Goal: Task Accomplishment & Management: Manage account settings

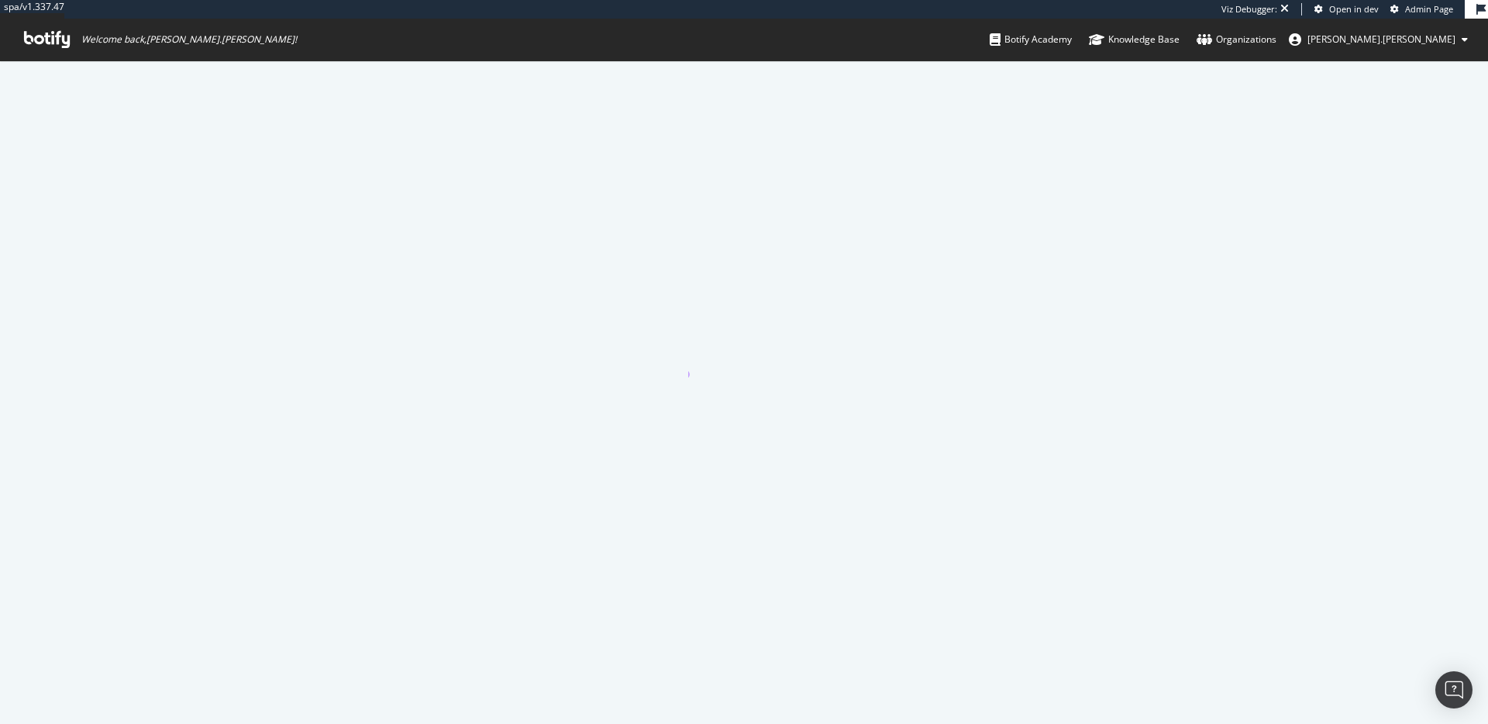
click at [836, 310] on div at bounding box center [744, 392] width 1488 height 664
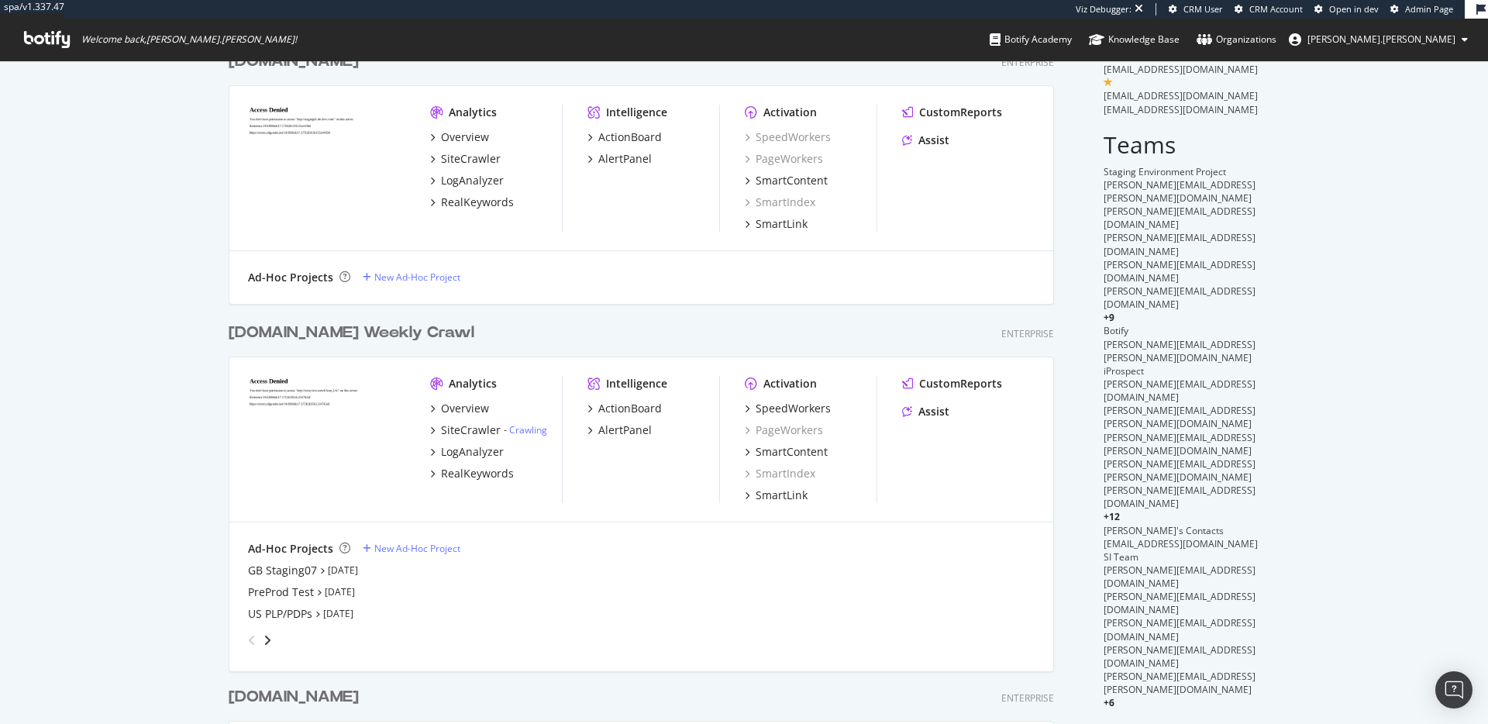
scroll to position [279, 0]
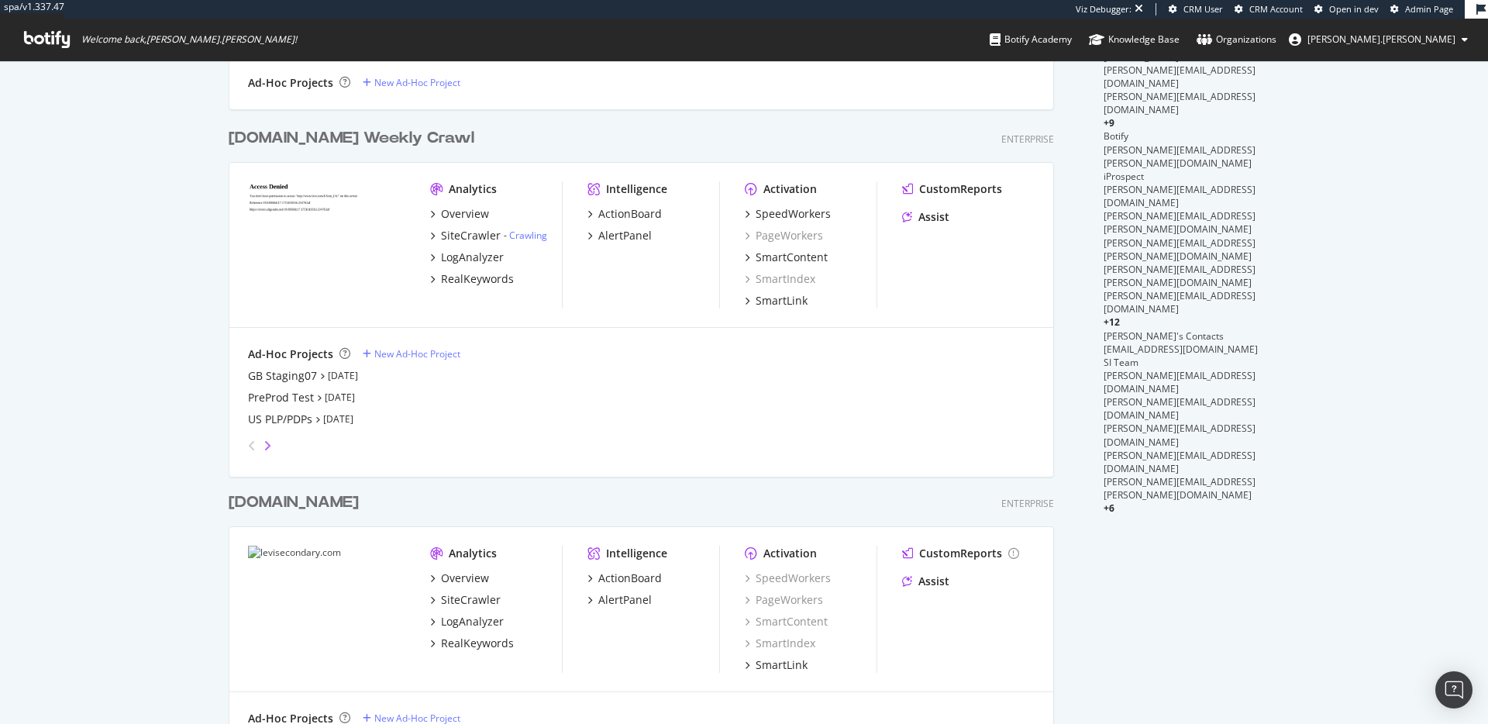
click at [270, 448] on icon "angle-right" at bounding box center [268, 446] width 8 height 12
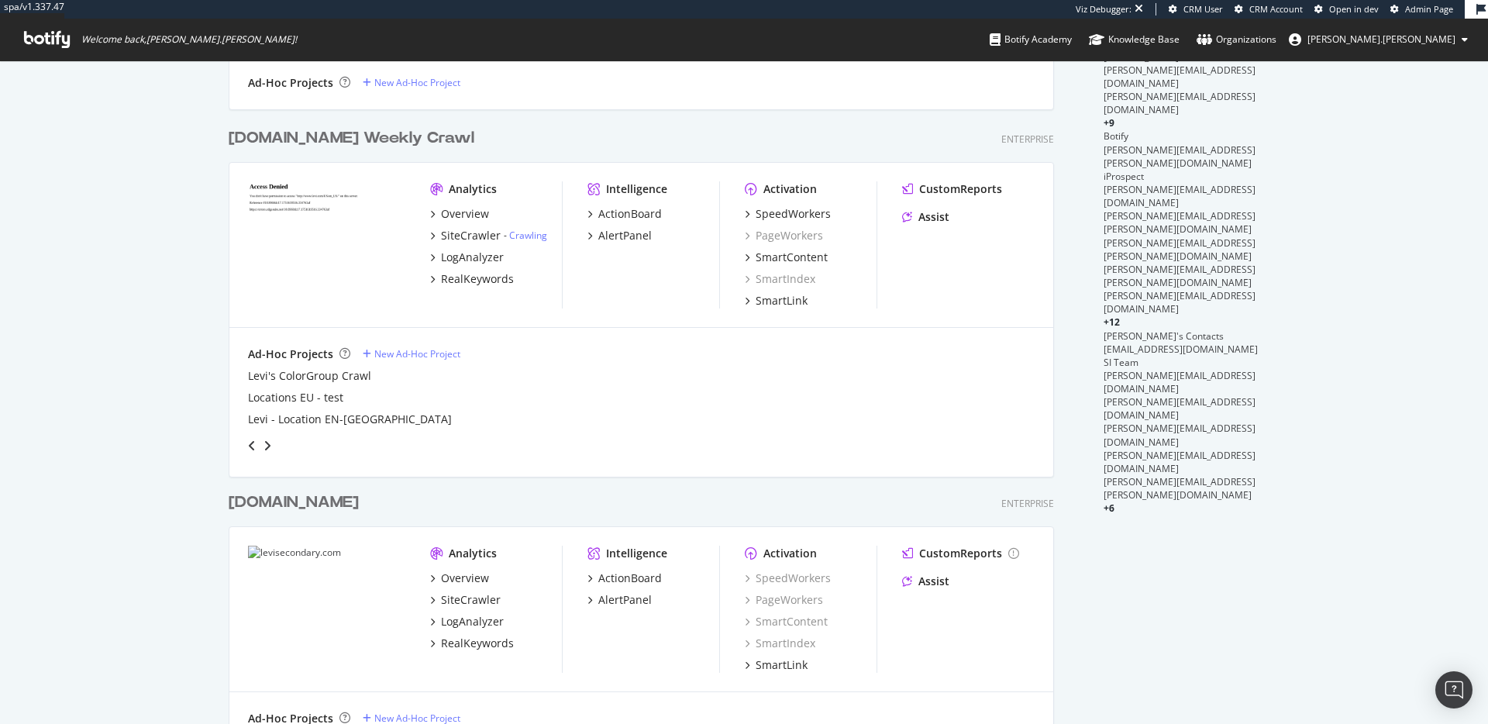
click at [256, 446] on div "angle-left" at bounding box center [252, 445] width 20 height 25
click at [255, 446] on icon "angle-left" at bounding box center [252, 446] width 8 height 12
click at [181, 484] on div "My Web Properties Most recent crawl Demo Web Property [DOMAIN_NAME] Enterprise …" at bounding box center [744, 275] width 1488 height 988
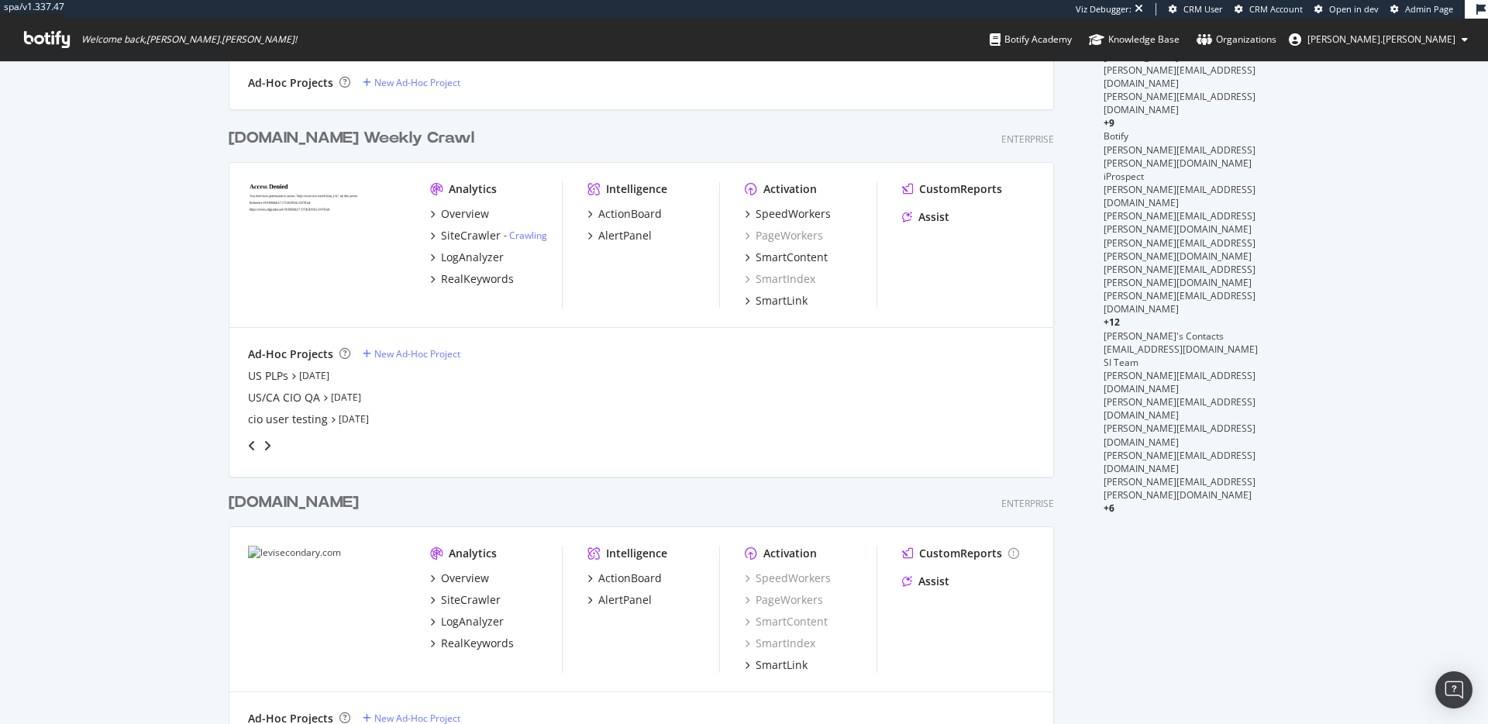
click at [256, 445] on div "angle-left" at bounding box center [252, 445] width 20 height 25
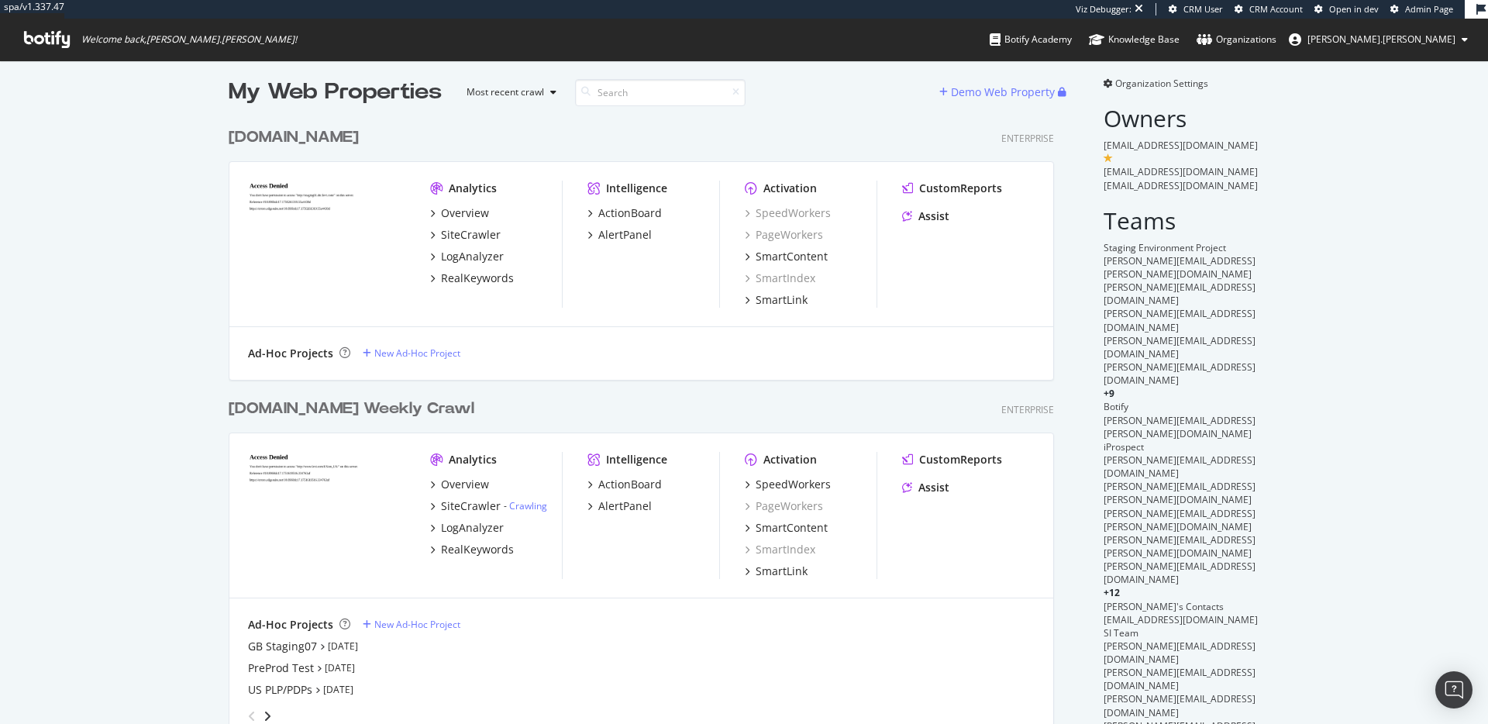
scroll to position [20, 0]
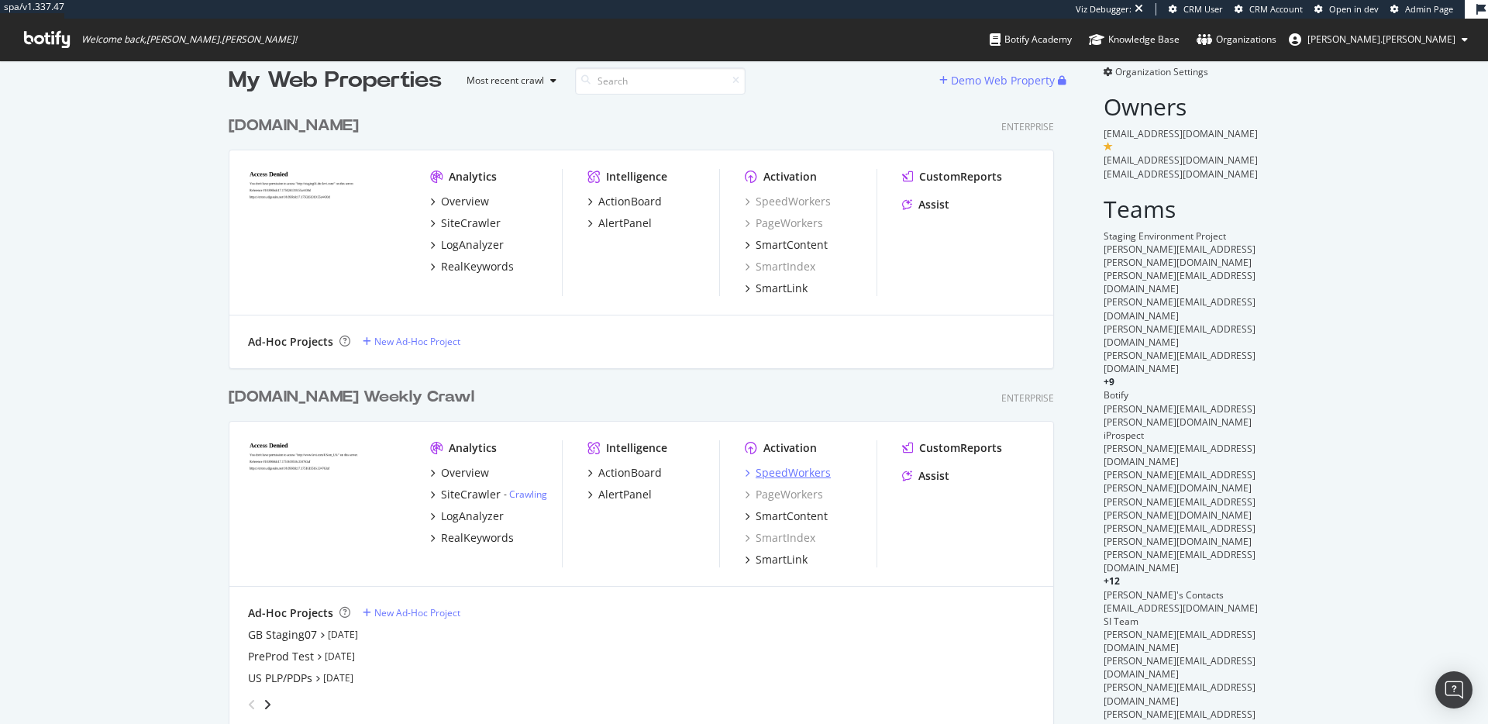
click at [798, 470] on div "SpeedWorkers" at bounding box center [793, 473] width 75 height 16
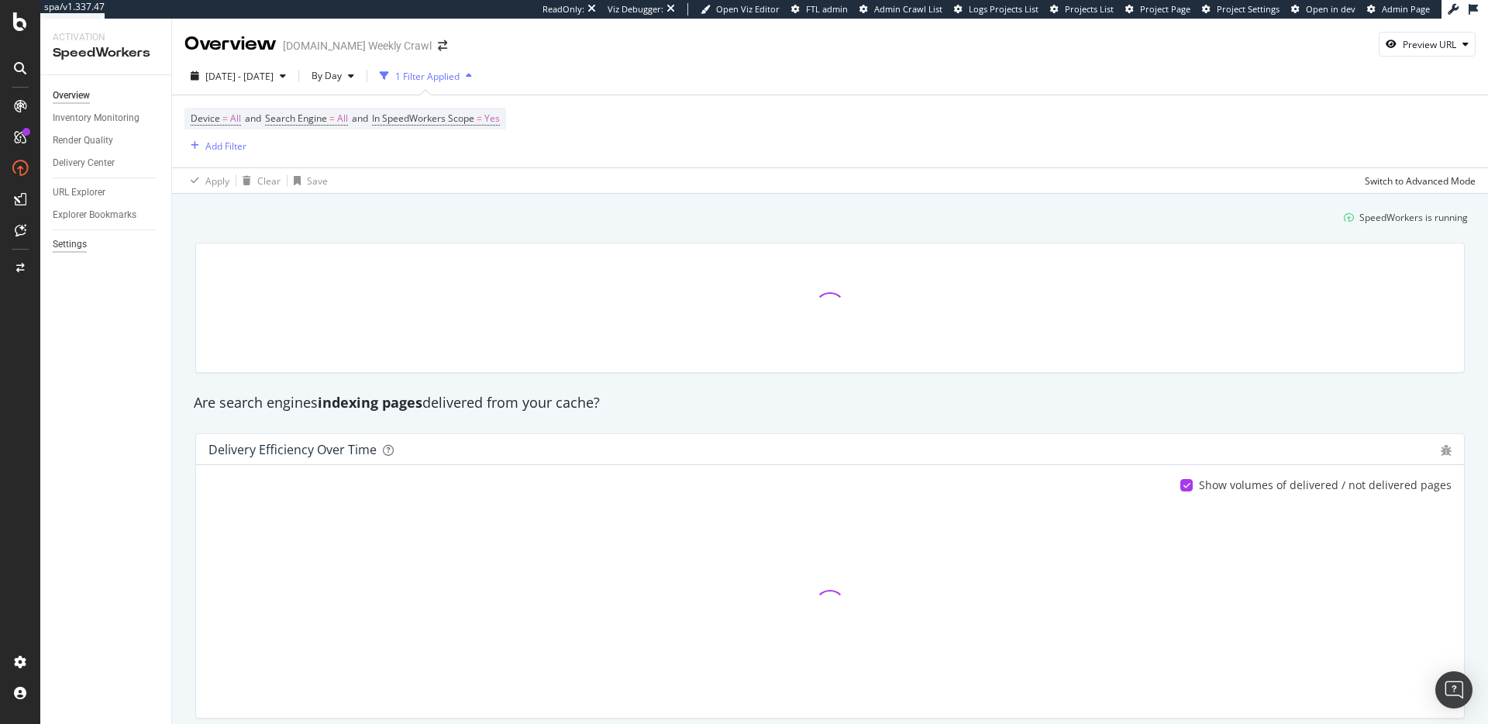
click at [75, 249] on div "Settings" at bounding box center [70, 244] width 34 height 16
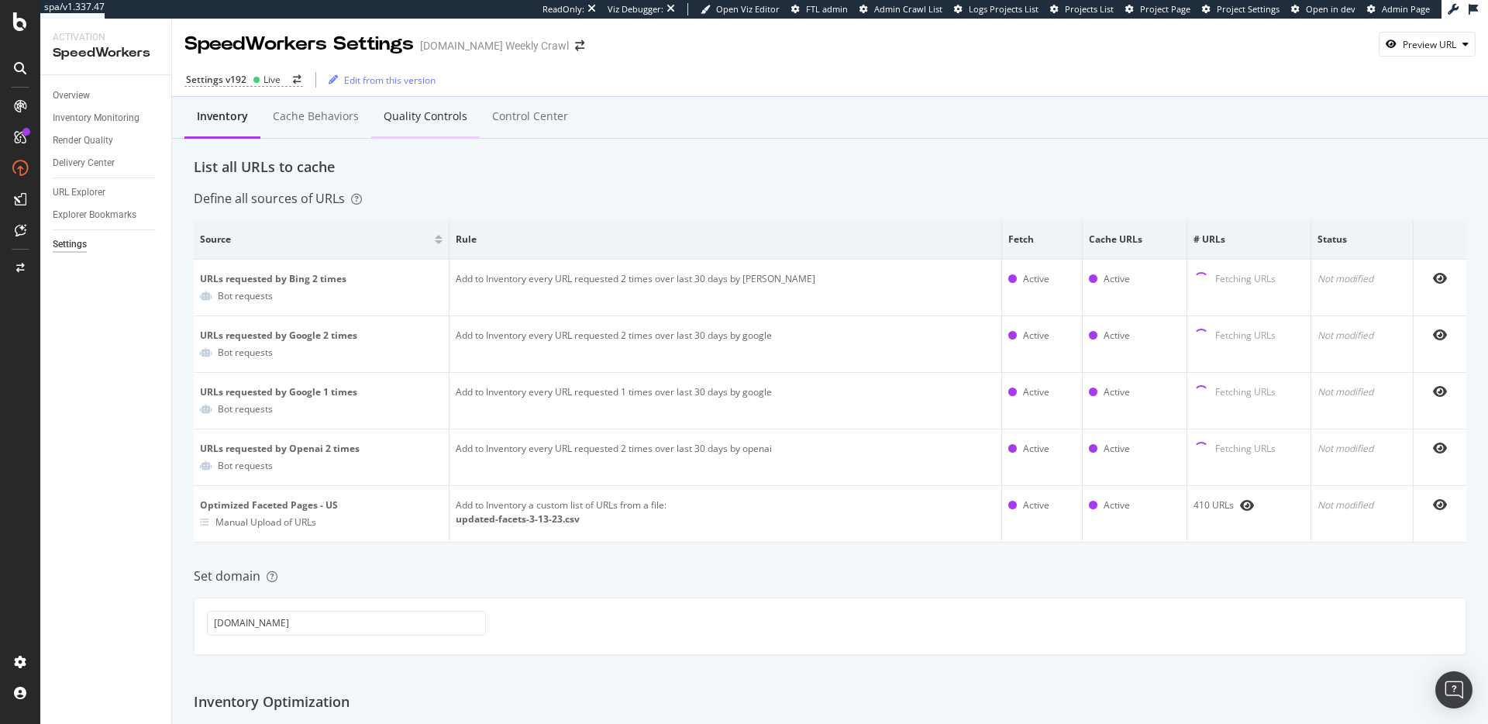
click at [446, 118] on div "Quality Controls" at bounding box center [426, 117] width 84 height 16
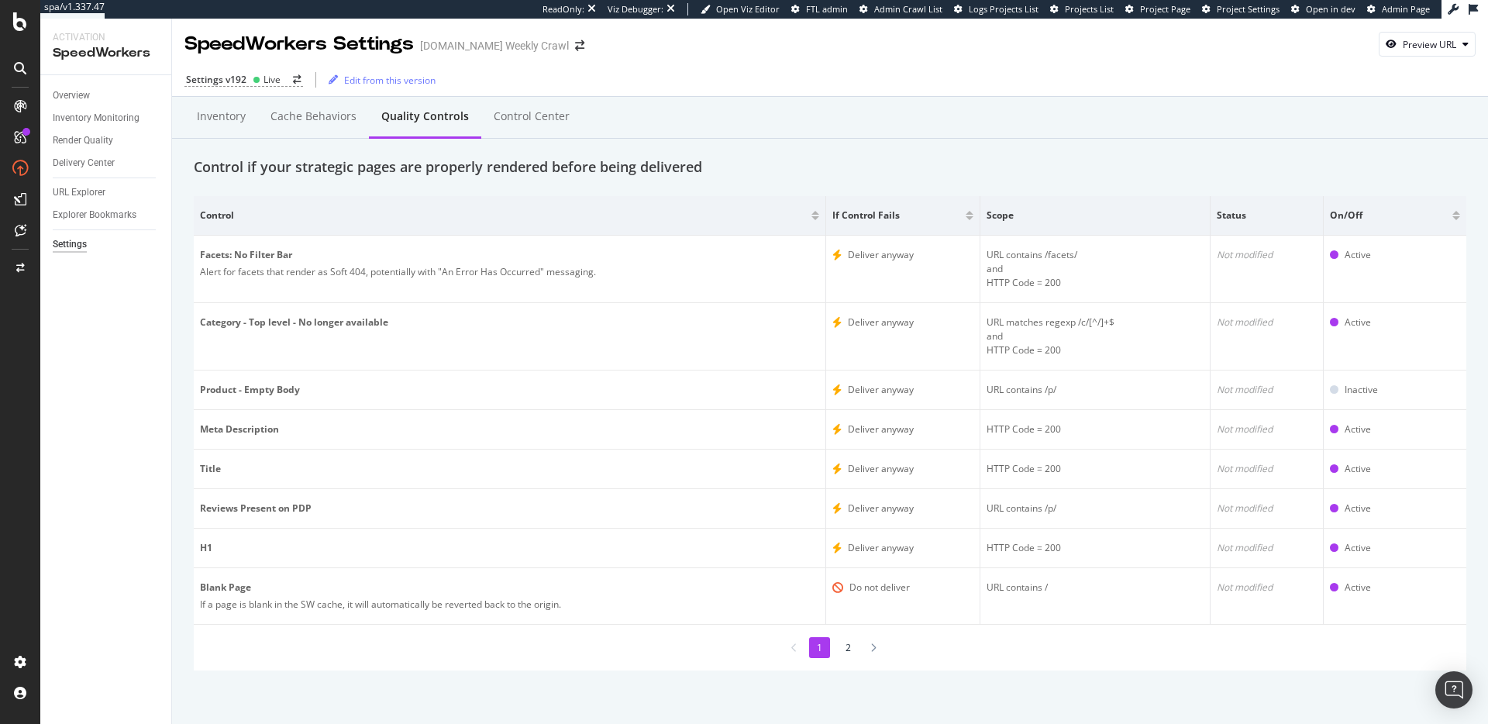
click at [846, 651] on li "2" at bounding box center [848, 647] width 21 height 21
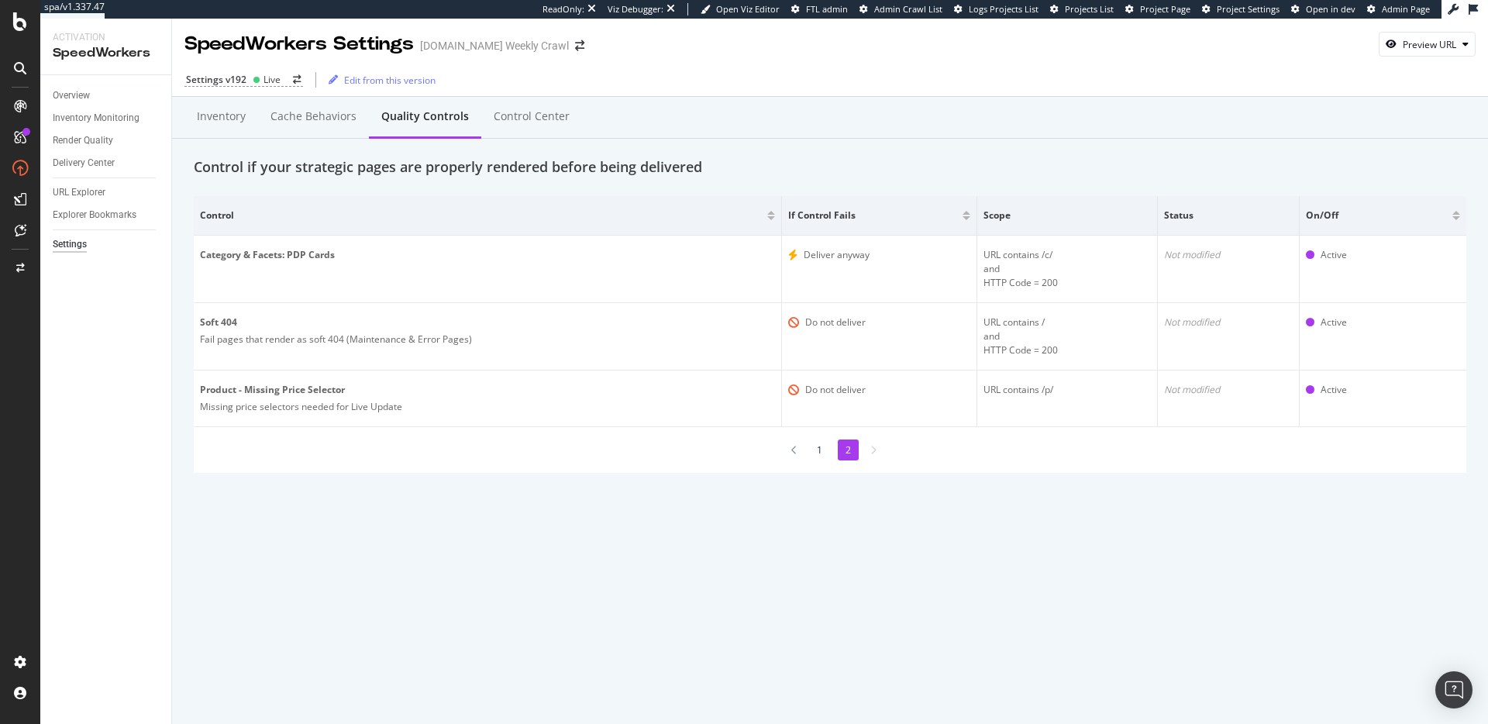
click at [815, 444] on li "1" at bounding box center [819, 450] width 21 height 21
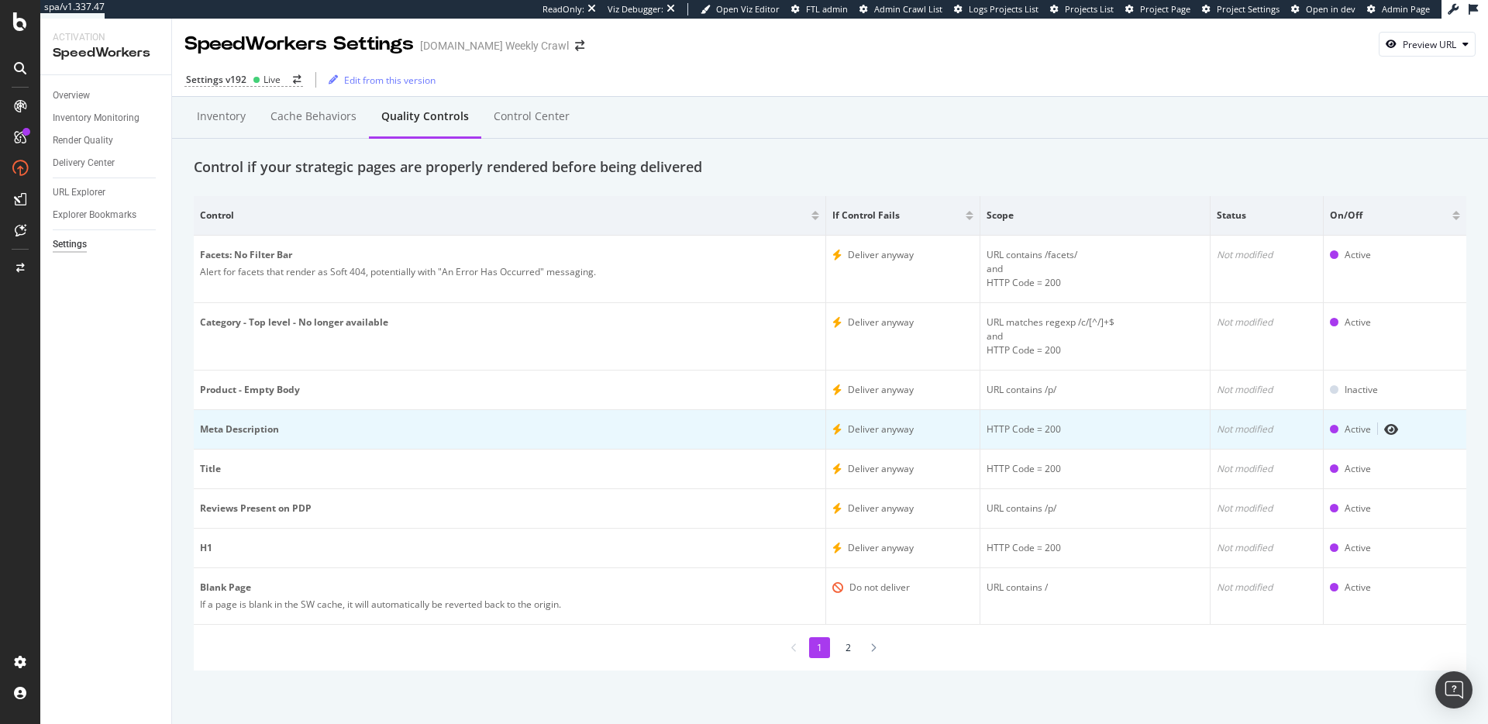
scroll to position [1, 0]
